Goal: Task Accomplishment & Management: Complete application form

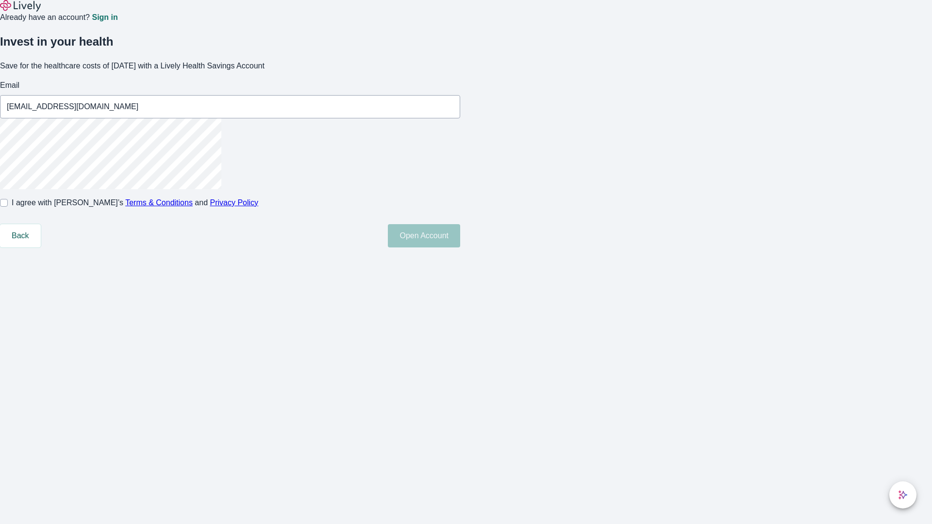
click at [8, 207] on input "I agree with Lively’s Terms & Conditions and Privacy Policy" at bounding box center [4, 203] width 8 height 8
checkbox input "true"
click at [460, 247] on button "Open Account" at bounding box center [424, 235] width 72 height 23
type input "Darrion_Keebler250818211456@yahoo.com"
click at [8, 207] on input "I agree with Lively’s Terms & Conditions and Privacy Policy" at bounding box center [4, 203] width 8 height 8
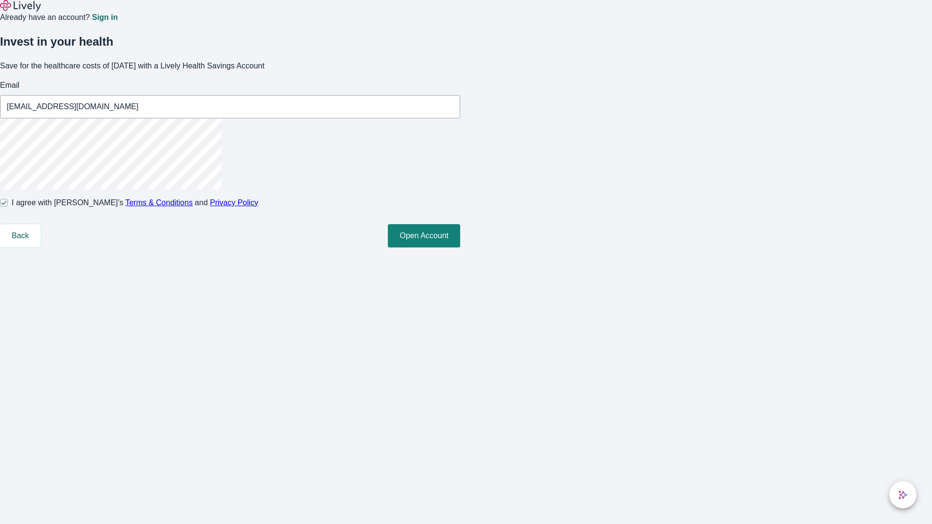
checkbox input "false"
type input "Tito.Schowalter27250818211457@yahoo.com"
click at [8, 207] on input "I agree with Lively’s Terms & Conditions and Privacy Policy" at bounding box center [4, 203] width 8 height 8
checkbox input "true"
click at [460, 247] on button "Open Account" at bounding box center [424, 235] width 72 height 23
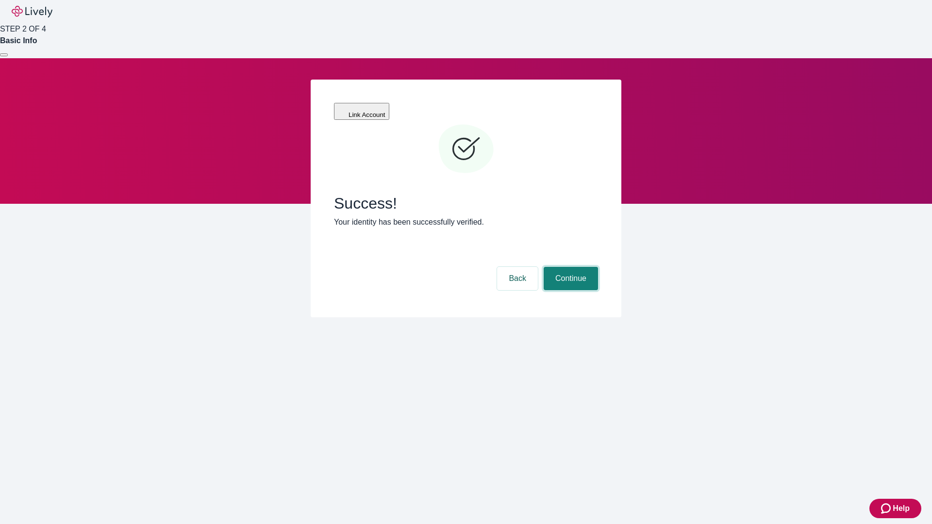
click at [569, 267] on button "Continue" at bounding box center [570, 278] width 54 height 23
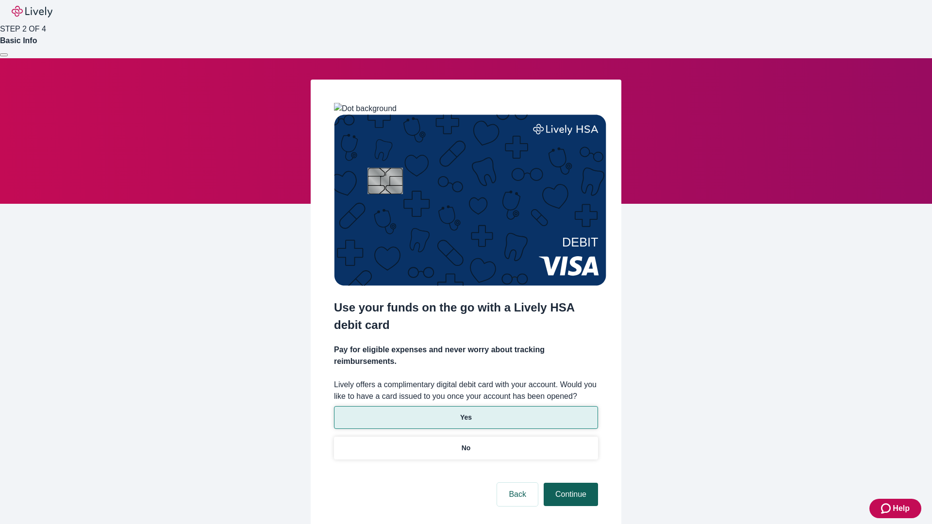
click at [465, 443] on p "No" at bounding box center [465, 448] width 9 height 10
click at [569, 483] on button "Continue" at bounding box center [570, 494] width 54 height 23
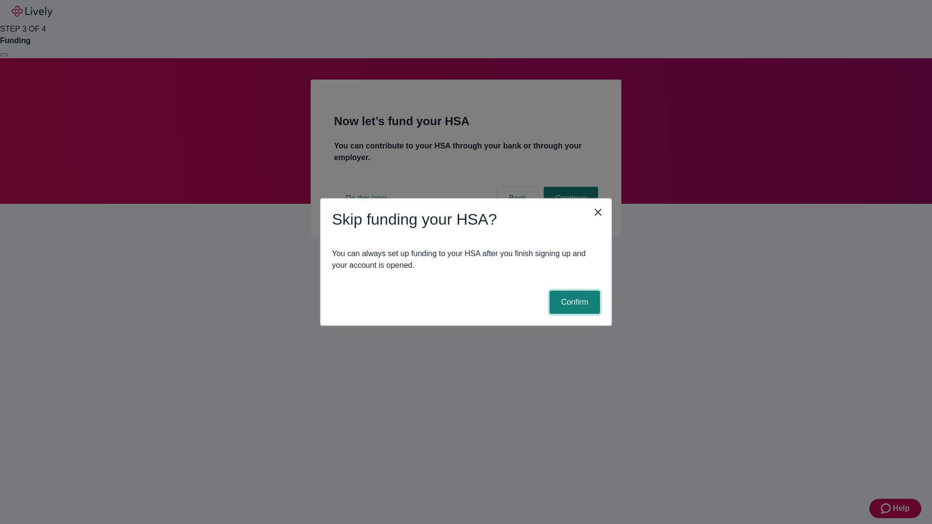
click at [573, 302] on button "Confirm" at bounding box center [574, 302] width 50 height 23
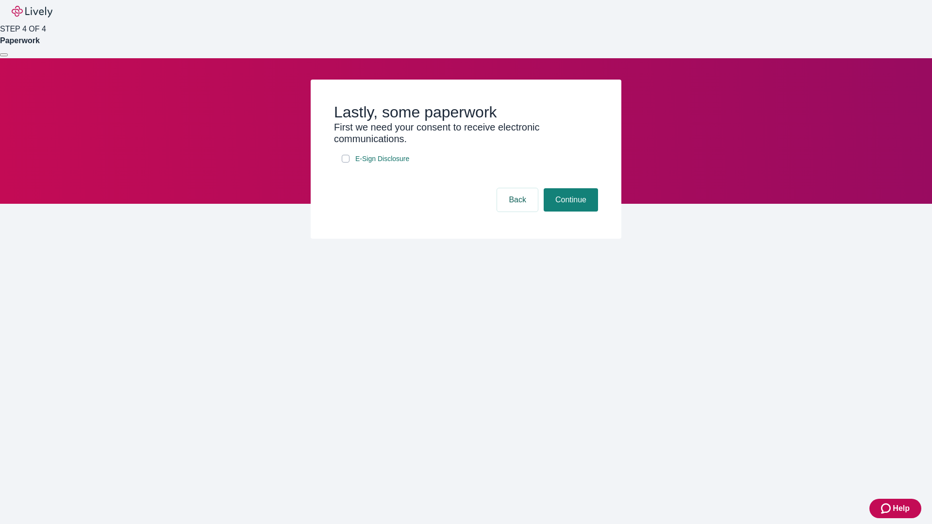
click at [345, 163] on input "E-Sign Disclosure" at bounding box center [346, 159] width 8 height 8
checkbox input "true"
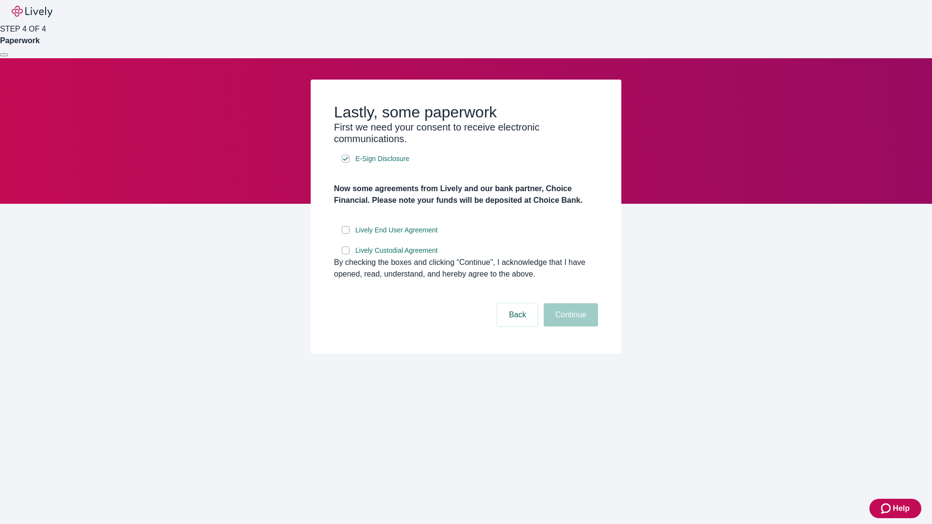
click at [345, 234] on input "Lively End User Agreement" at bounding box center [346, 230] width 8 height 8
checkbox input "true"
click at [345, 254] on input "Lively Custodial Agreement" at bounding box center [346, 251] width 8 height 8
checkbox input "true"
click at [569, 327] on button "Continue" at bounding box center [570, 314] width 54 height 23
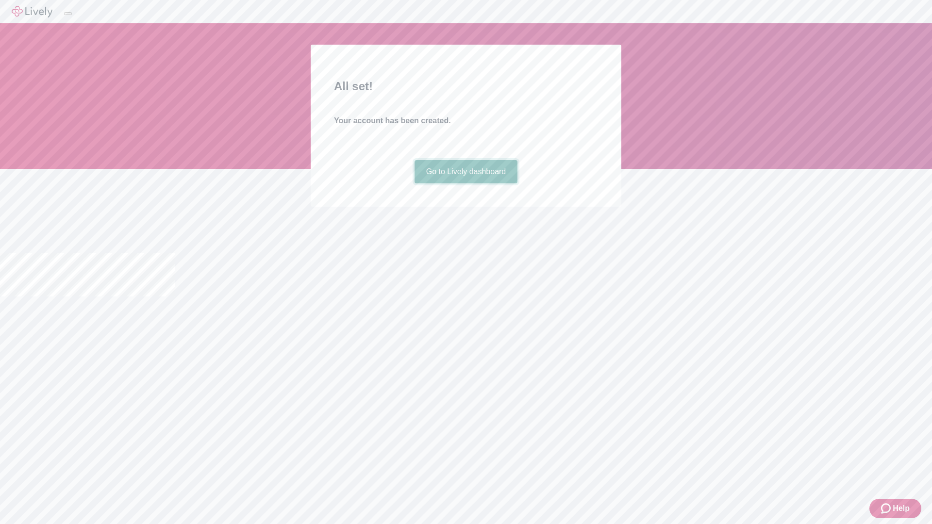
click at [465, 183] on link "Go to Lively dashboard" at bounding box center [465, 171] width 103 height 23
